Goal: Task Accomplishment & Management: Complete application form

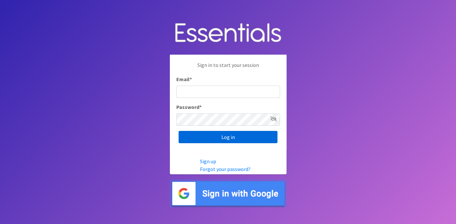
type input "deb@villagediaperbank.org"
click at [219, 135] on input "Log in" at bounding box center [227, 137] width 99 height 12
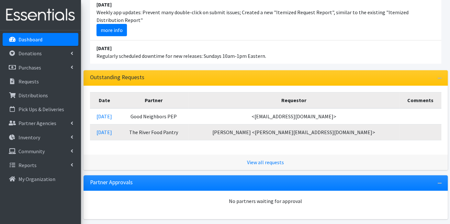
scroll to position [108, 0]
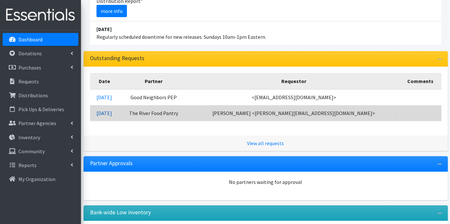
click at [112, 113] on link "08/29/2025" at bounding box center [105, 113] width 16 height 6
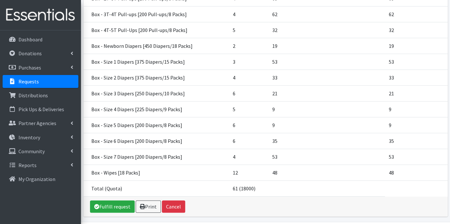
scroll to position [140, 0]
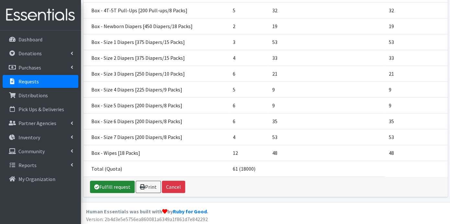
click at [116, 186] on link "Fulfill request" at bounding box center [112, 187] width 45 height 12
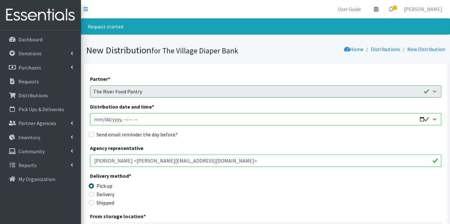
click at [97, 120] on input "Distribution date and time *" at bounding box center [265, 119] width 351 height 12
click at [101, 119] on input "Distribution date and time *" at bounding box center [265, 119] width 351 height 12
click at [122, 119] on input "Distribution date and time *" at bounding box center [265, 119] width 351 height 12
type input "2025-09-05T10:00"
click at [91, 135] on input "Send email reminder the day before?" at bounding box center [91, 134] width 5 height 5
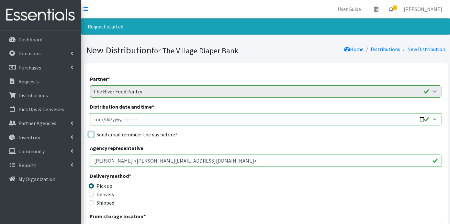
checkbox input "true"
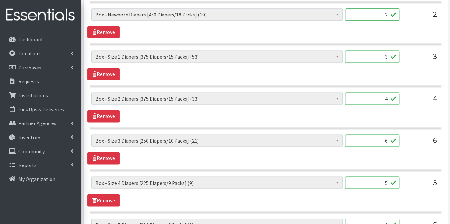
scroll to position [669, 0]
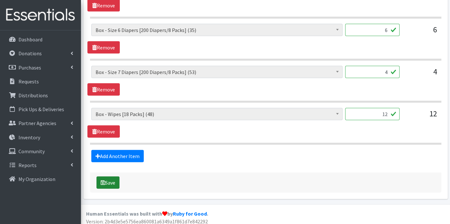
click at [110, 179] on button "Save" at bounding box center [108, 183] width 23 height 12
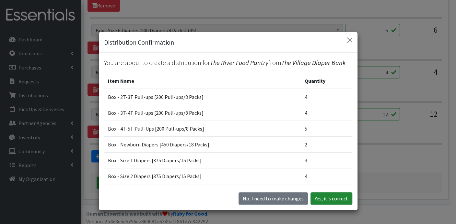
click at [329, 194] on button "Yes, it's correct" at bounding box center [331, 199] width 42 height 12
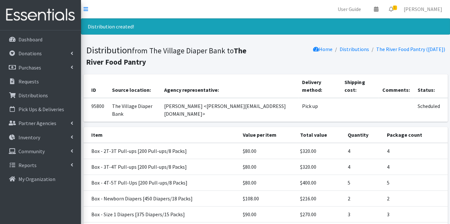
scroll to position [157, 0]
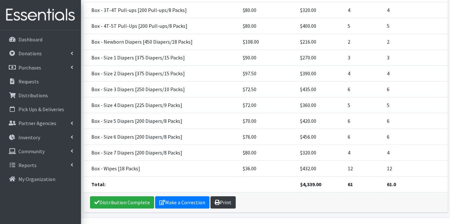
click at [223, 197] on link "Print" at bounding box center [223, 203] width 25 height 12
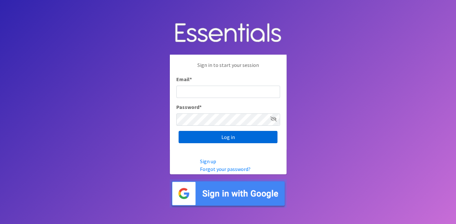
type input "[EMAIL_ADDRESS][DOMAIN_NAME]"
click at [225, 137] on input "Log in" at bounding box center [227, 137] width 99 height 12
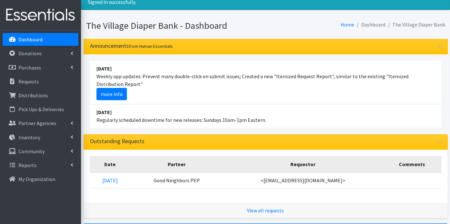
scroll to position [36, 0]
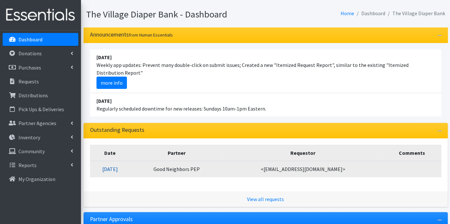
click at [118, 168] on link "[DATE]" at bounding box center [110, 169] width 16 height 6
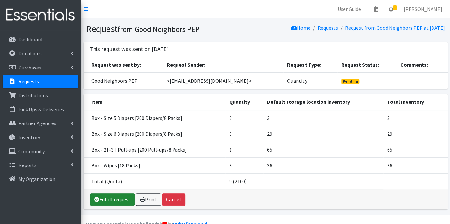
click at [109, 198] on link "Fulfill request" at bounding box center [112, 200] width 45 height 12
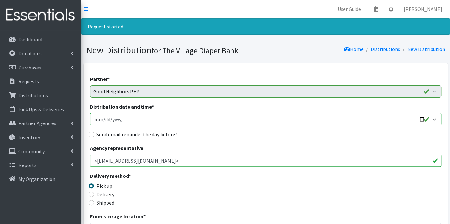
click at [105, 120] on input "Distribution date and time *" at bounding box center [265, 119] width 351 height 12
click at [96, 119] on input "Distribution date and time *" at bounding box center [265, 119] width 351 height 12
click at [96, 118] on input "Distribution date and time *" at bounding box center [265, 119] width 351 height 12
type input "[DATE]T23:59"
click at [92, 135] on input "Send email reminder the day before?" at bounding box center [91, 134] width 5 height 5
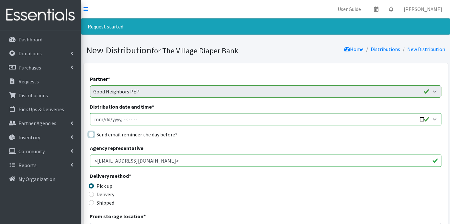
checkbox input "true"
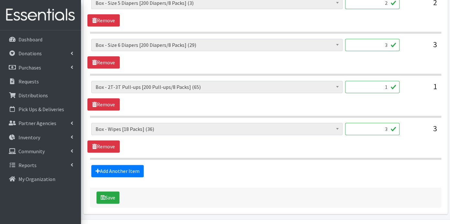
scroll to position [324, 0]
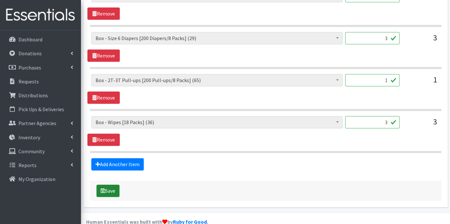
click at [112, 185] on button "Save" at bounding box center [108, 191] width 23 height 12
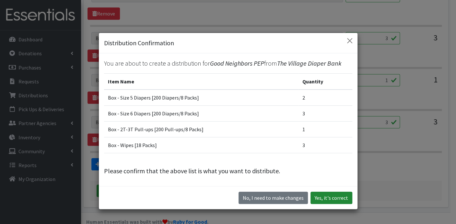
click at [318, 194] on button "Yes, it's correct" at bounding box center [331, 198] width 42 height 12
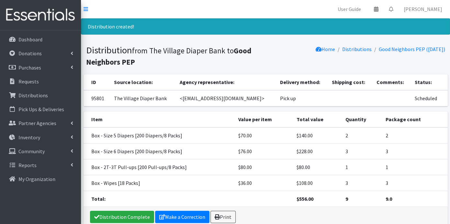
scroll to position [31, 0]
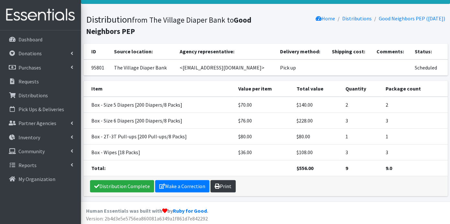
click at [226, 185] on link "Print" at bounding box center [223, 186] width 25 height 12
